Goal: Task Accomplishment & Management: Manage account settings

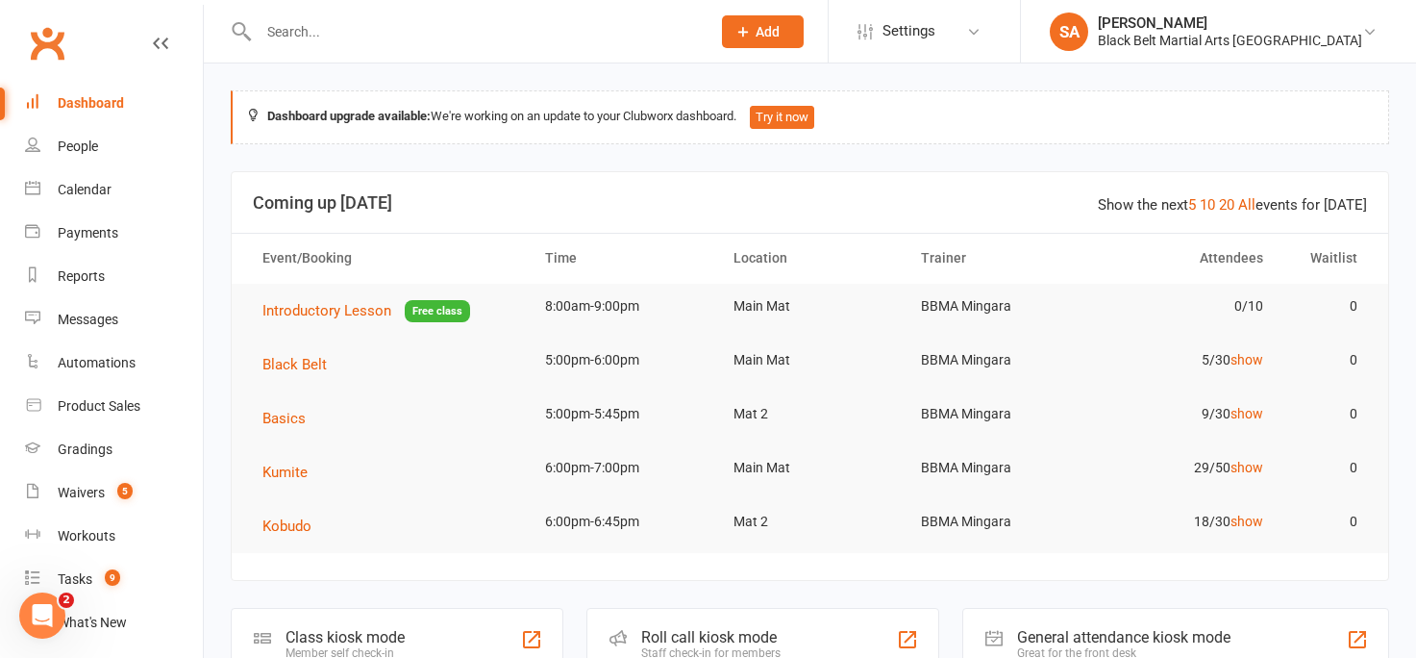
click at [280, 32] on input "text" at bounding box center [475, 31] width 444 height 27
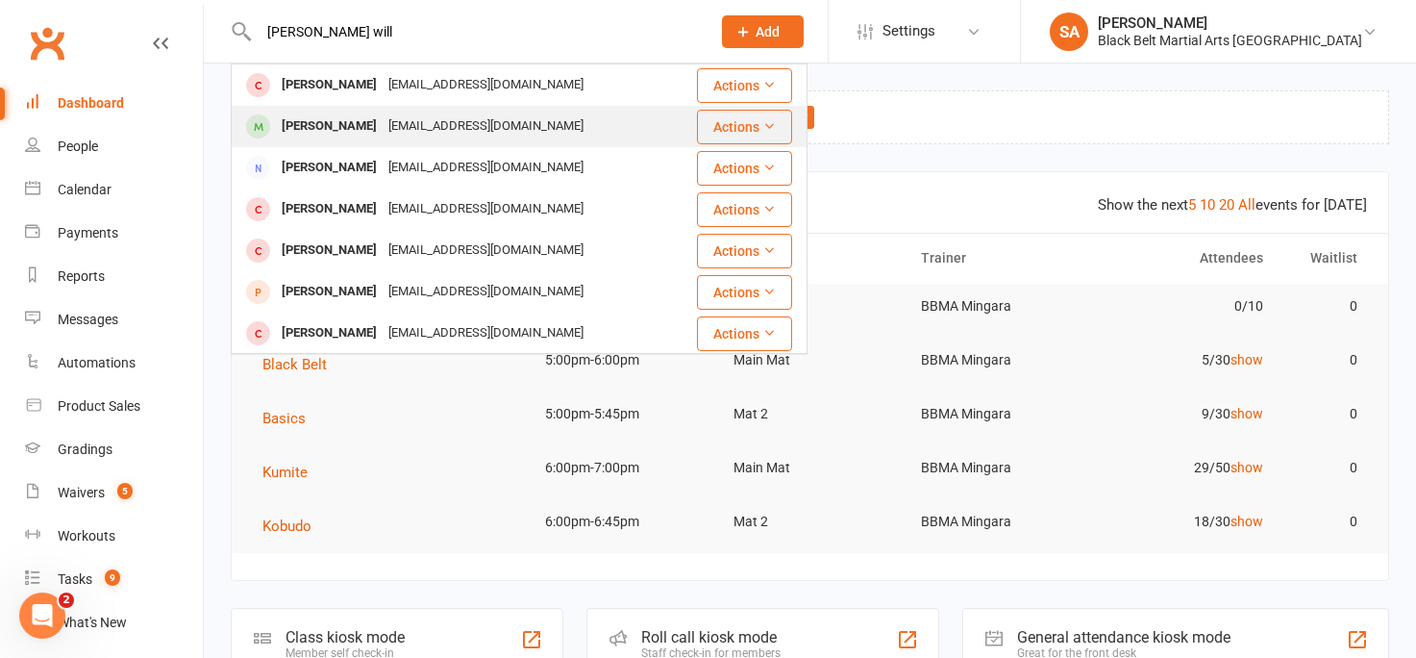
type input "[PERSON_NAME] will"
click at [327, 128] on div "[PERSON_NAME]" at bounding box center [329, 126] width 107 height 28
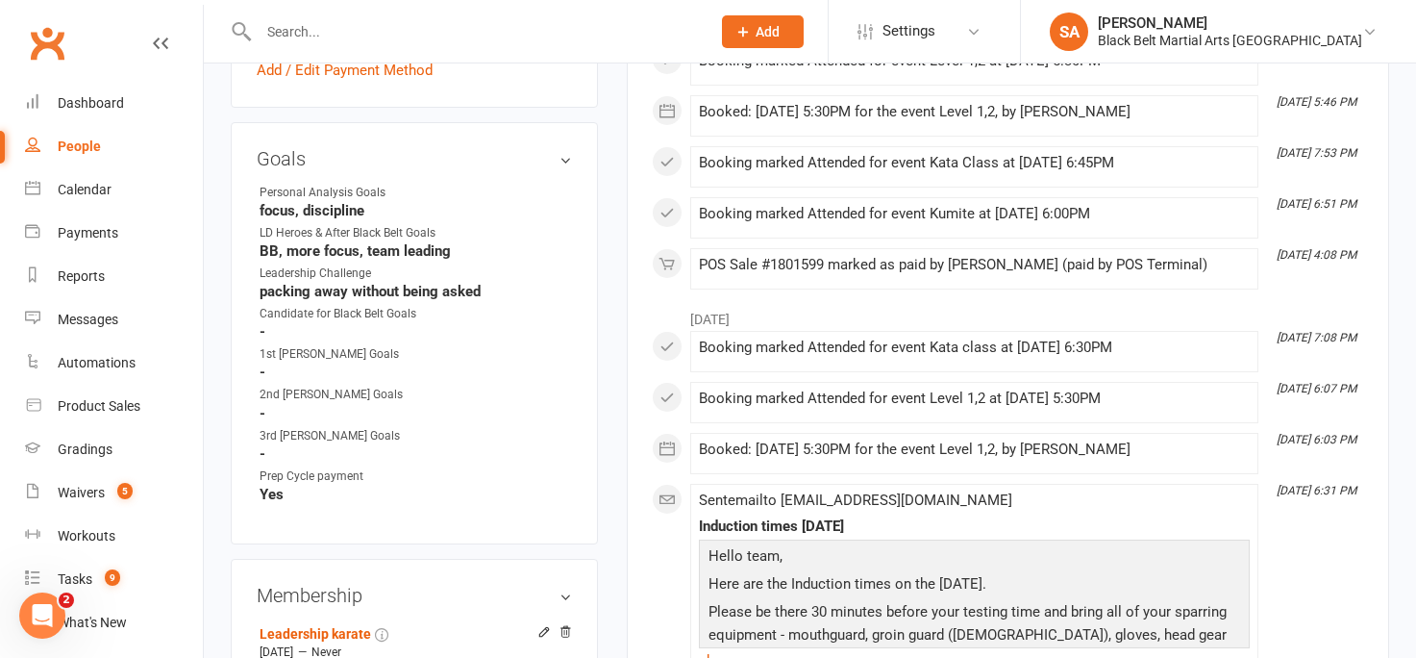
scroll to position [753, 0]
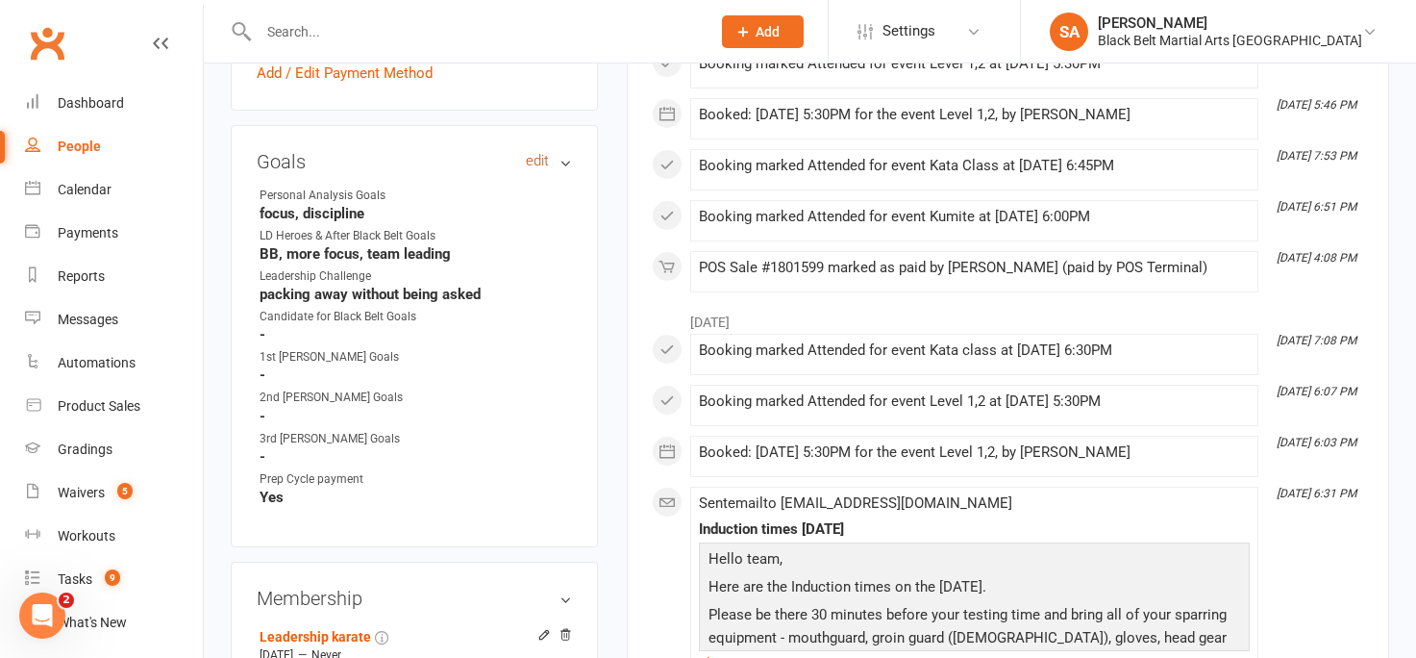
click at [540, 158] on link "edit" at bounding box center [537, 161] width 23 height 16
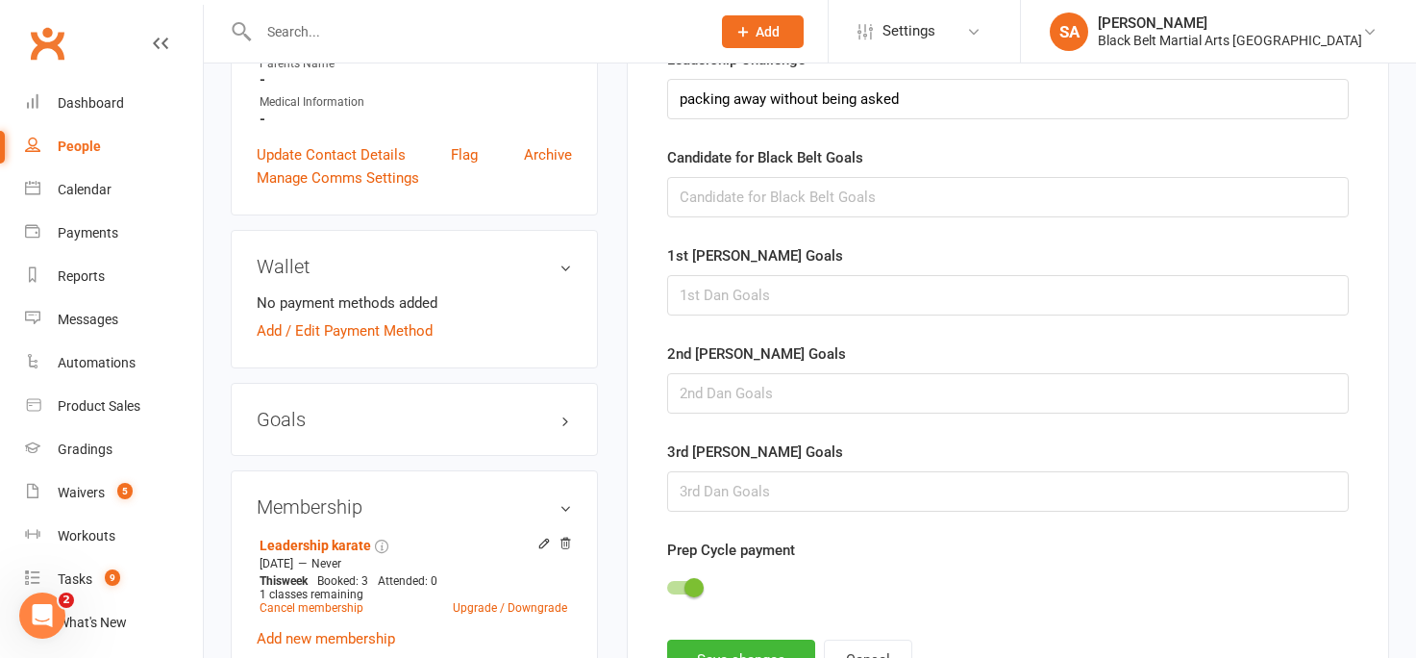
scroll to position [492, 0]
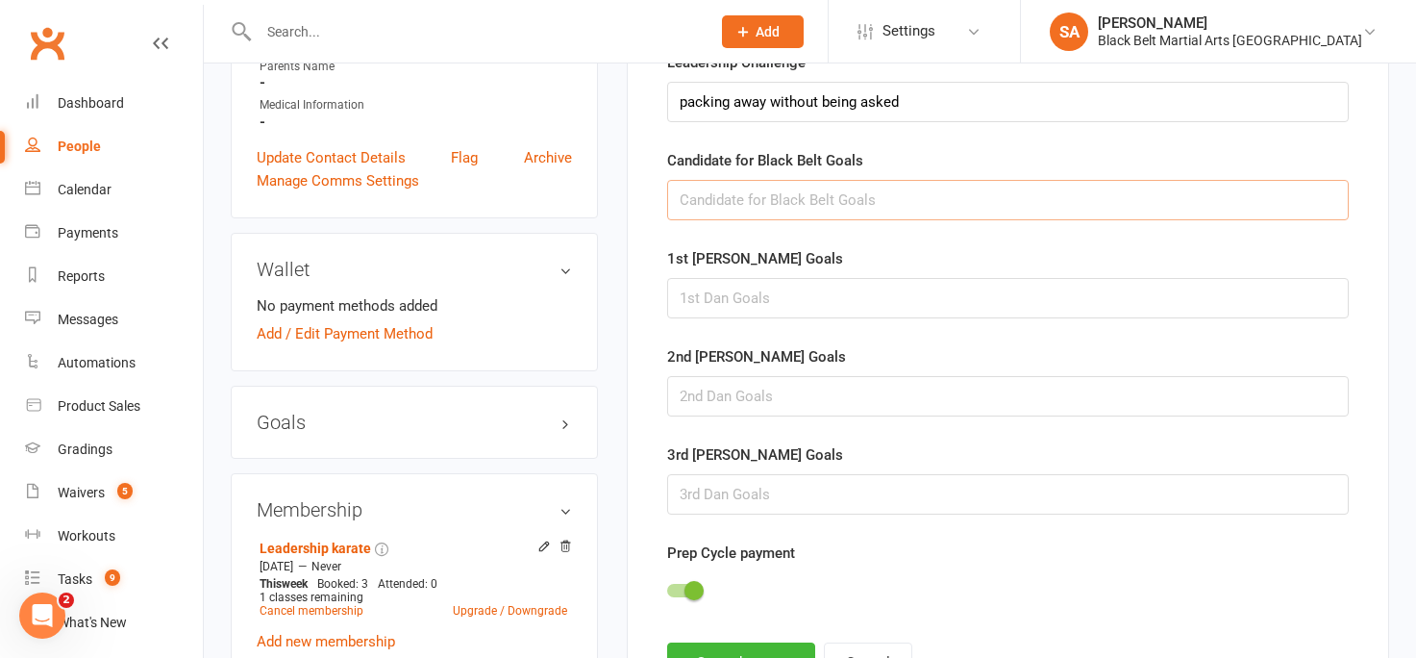
click at [687, 203] on input "text" at bounding box center [1008, 200] width 682 height 40
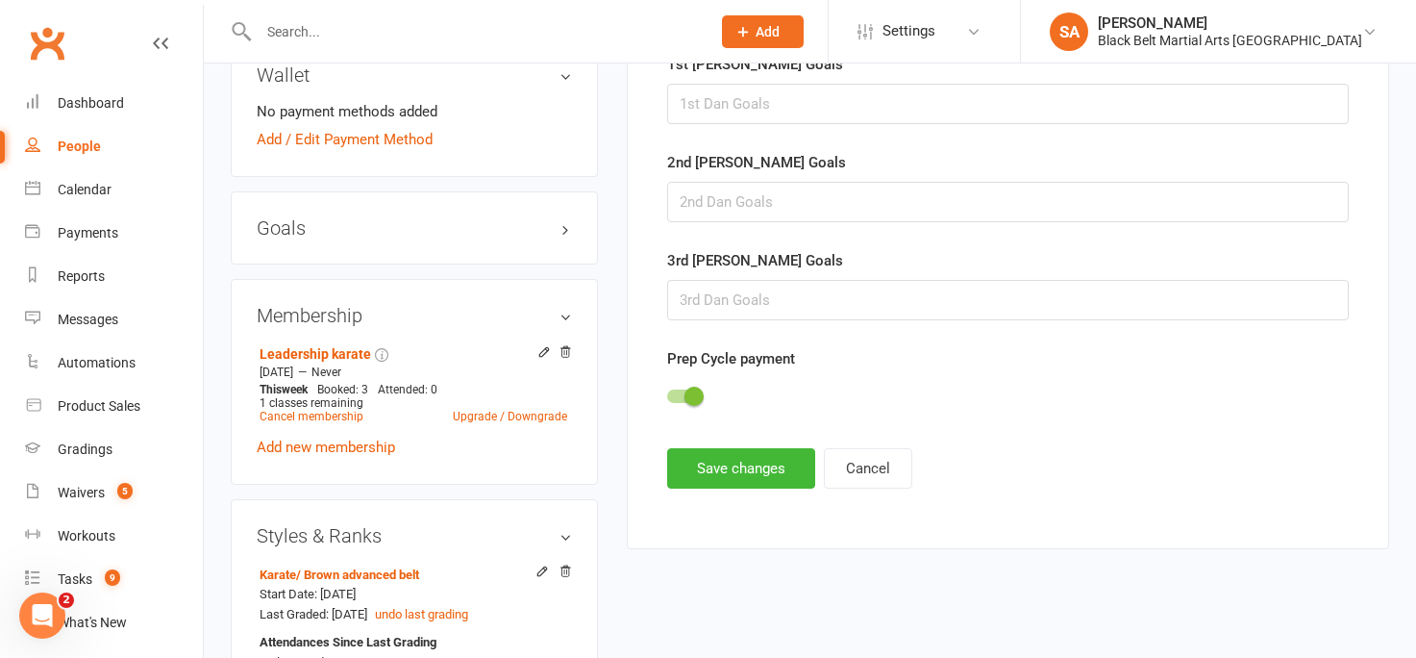
scroll to position [700, 0]
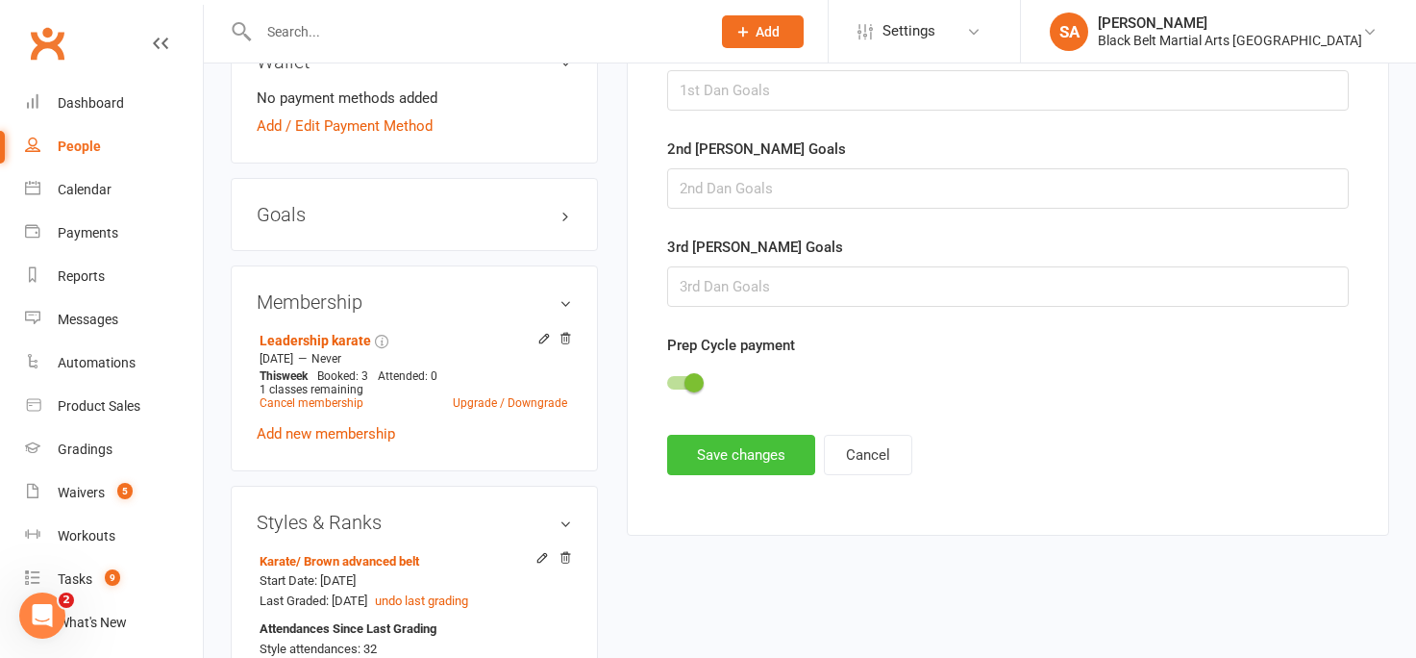
type input "to get sho [PERSON_NAME] then shodan. get fitter learn more kata. Discipline."
click at [755, 452] on button "Save changes" at bounding box center [741, 455] width 148 height 40
